Goal: Transaction & Acquisition: Purchase product/service

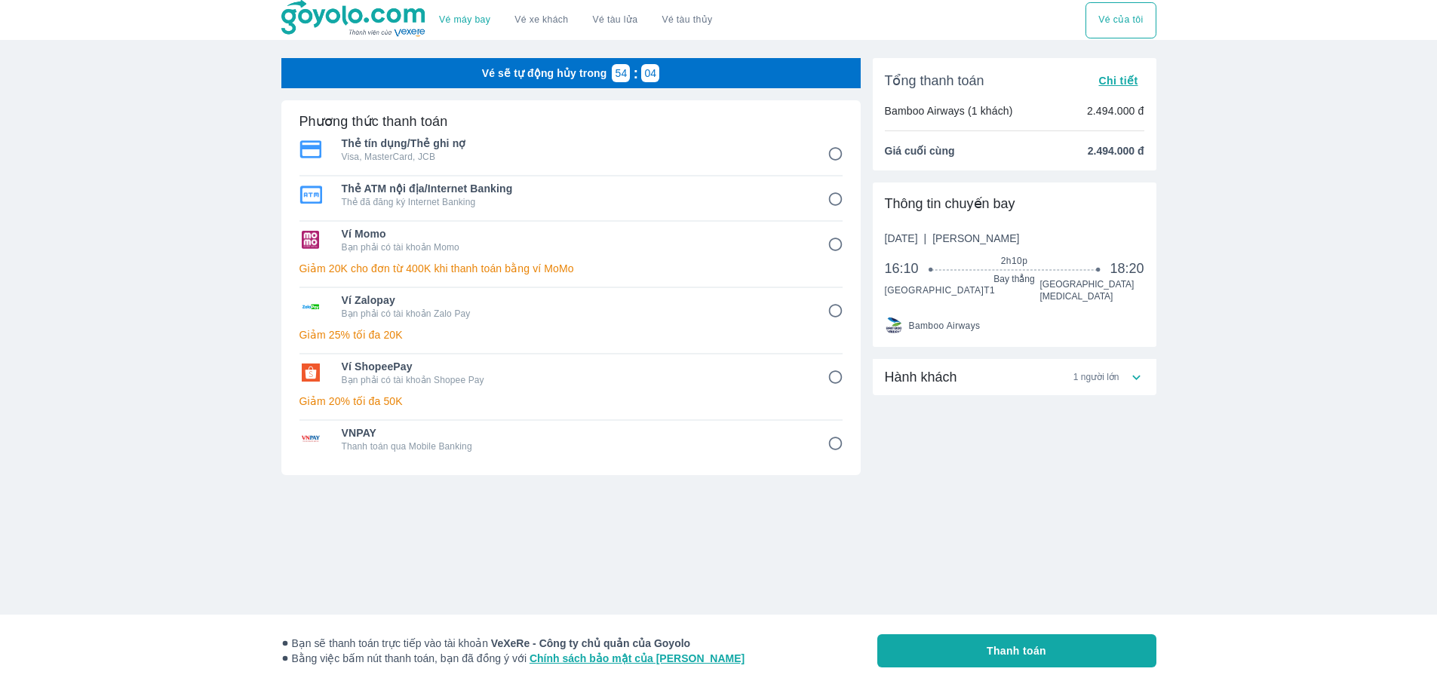
click at [527, 371] on span "Ví ShopeePay" at bounding box center [574, 366] width 465 height 15
radio input "true"
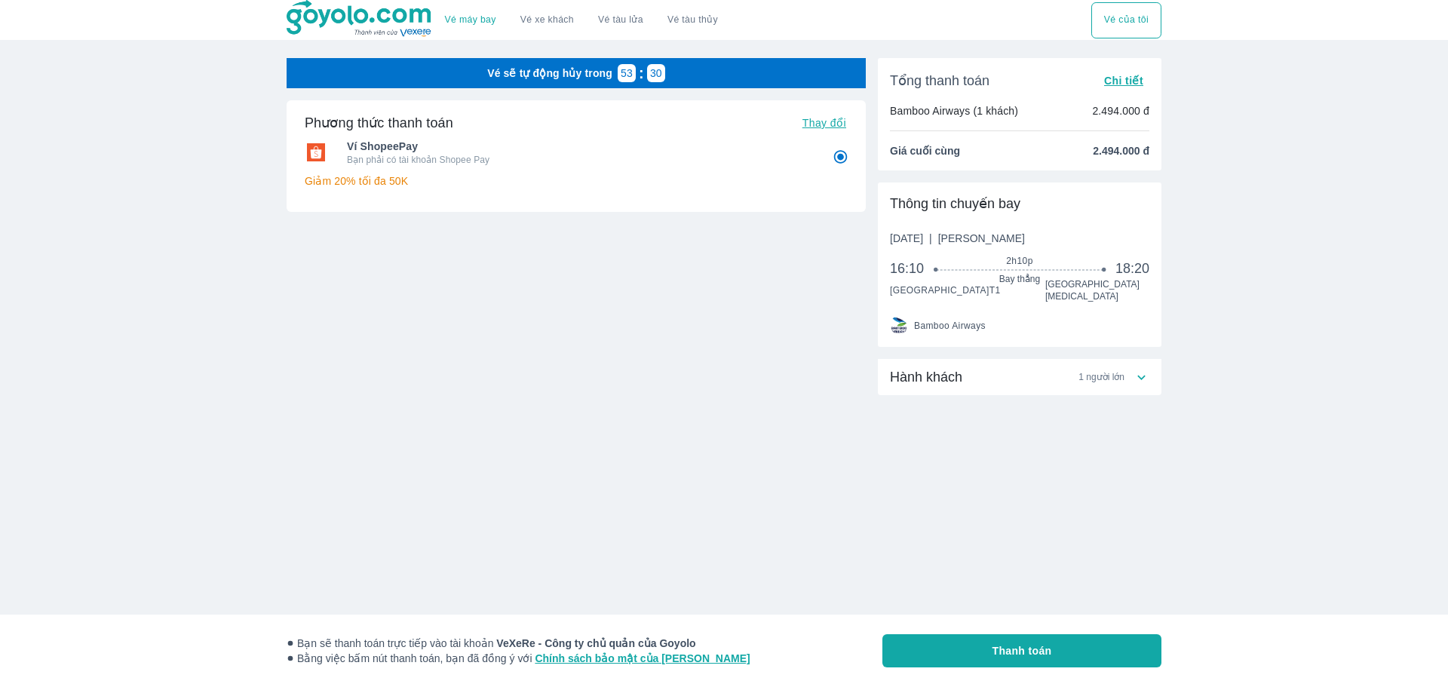
click at [1149, 370] on icon at bounding box center [1142, 378] width 16 height 16
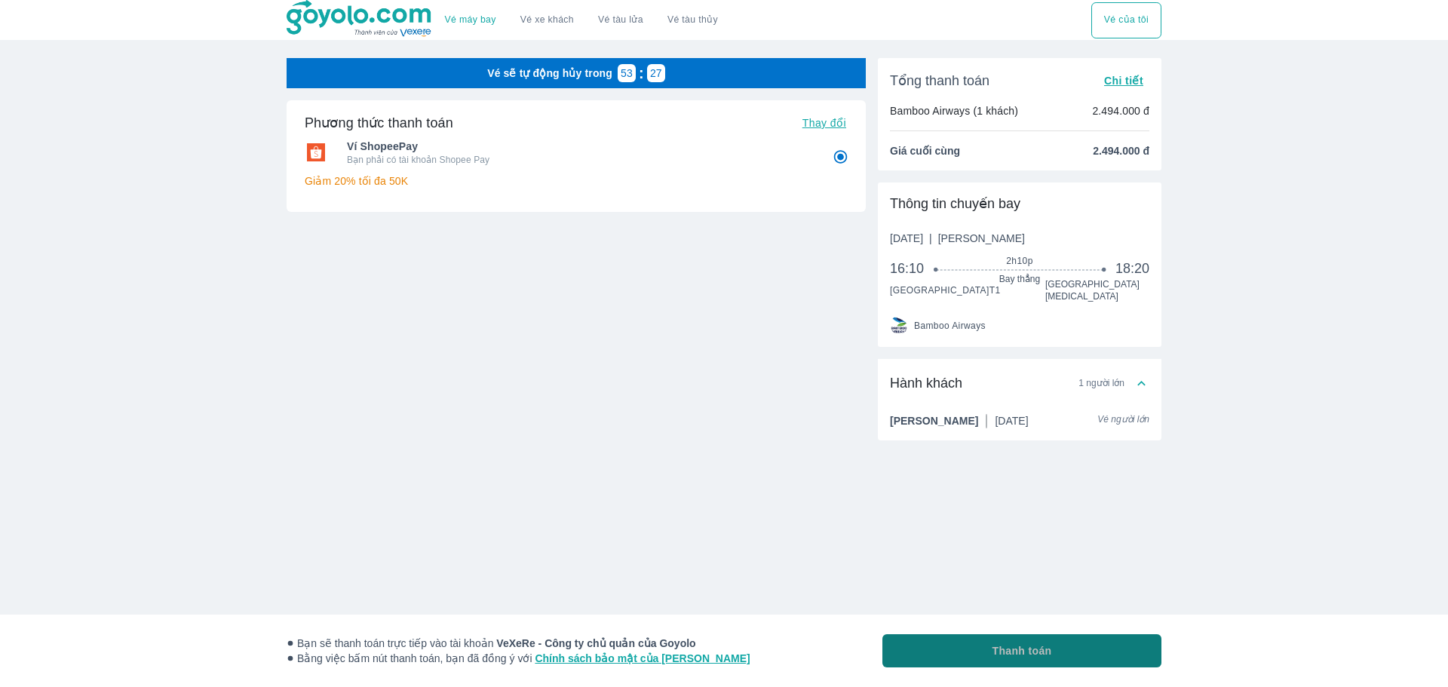
click at [1066, 643] on button "Thanh toán" at bounding box center [1021, 650] width 279 height 33
radio input "false"
click at [1088, 647] on button "Thanh toán" at bounding box center [1021, 650] width 279 height 33
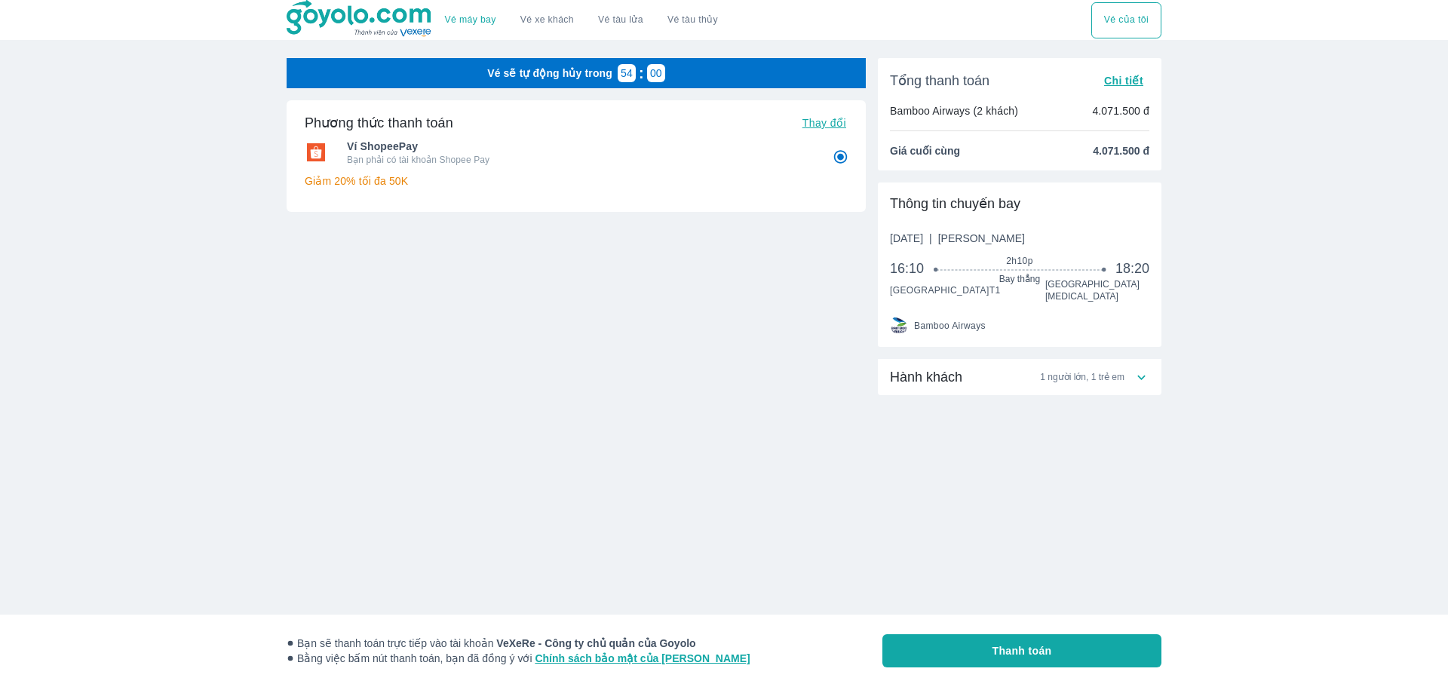
radio input "false"
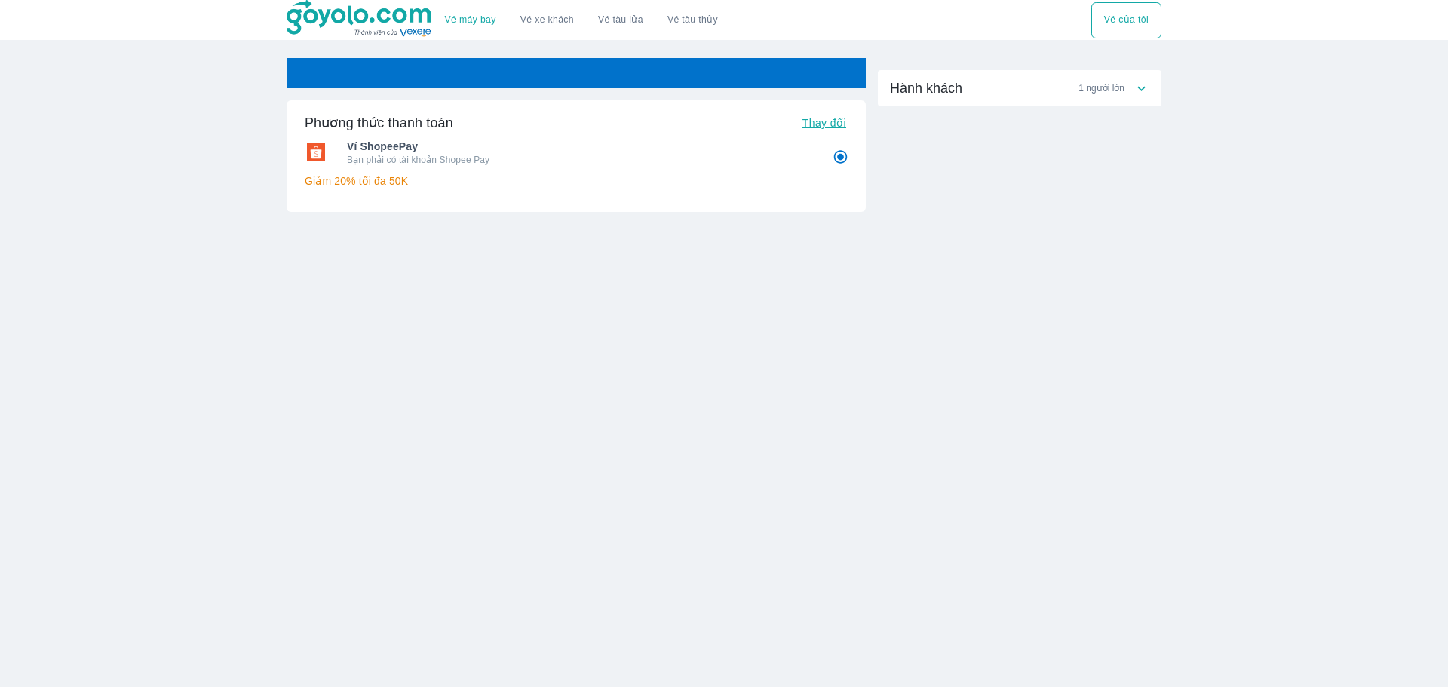
radio input "false"
click at [1075, 87] on div "Hành khách 1 người lớn" at bounding box center [1012, 88] width 244 height 18
